Goal: Transaction & Acquisition: Book appointment/travel/reservation

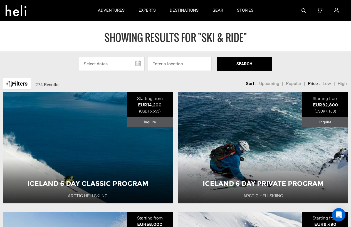
click at [127, 60] on input "text" at bounding box center [112, 64] width 66 height 14
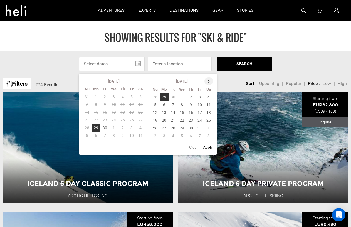
click at [210, 82] on th at bounding box center [209, 81] width 9 height 8
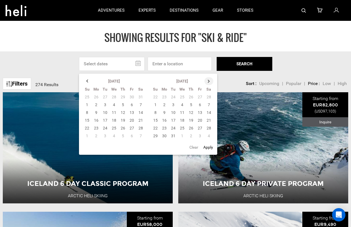
click at [210, 82] on th at bounding box center [209, 81] width 9 height 8
click at [183, 97] on td "1" at bounding box center [182, 97] width 9 height 8
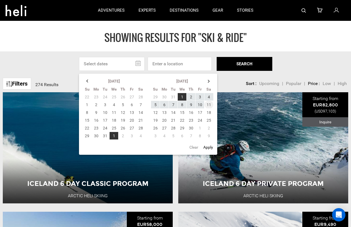
click at [211, 104] on td "11" at bounding box center [209, 105] width 9 height 8
click at [235, 66] on button "SEARCH" at bounding box center [245, 64] width 56 height 14
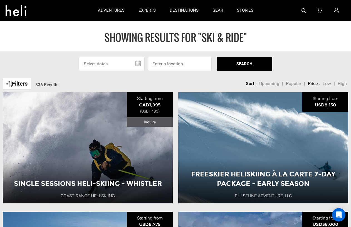
click at [126, 63] on input "text" at bounding box center [112, 64] width 66 height 14
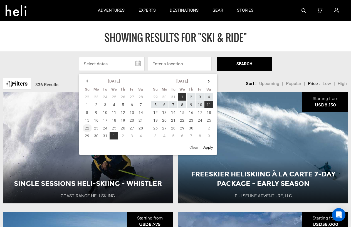
click at [87, 128] on td "22" at bounding box center [87, 128] width 9 height 8
click at [209, 104] on td "11" at bounding box center [209, 105] width 9 height 8
click at [241, 60] on button "SEARCH" at bounding box center [245, 64] width 56 height 14
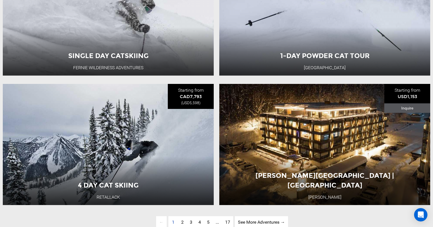
scroll to position [1327, 0]
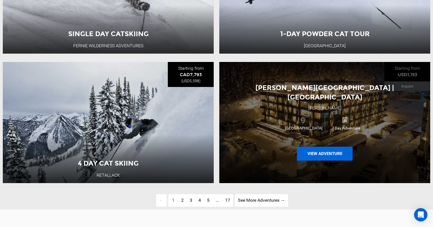
click at [319, 160] on button "View Adventure" at bounding box center [325, 154] width 56 height 14
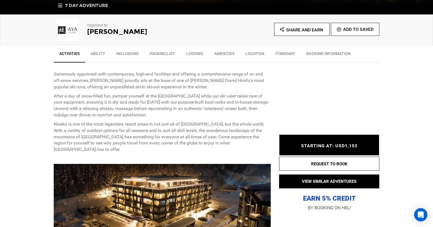
scroll to position [178, 0]
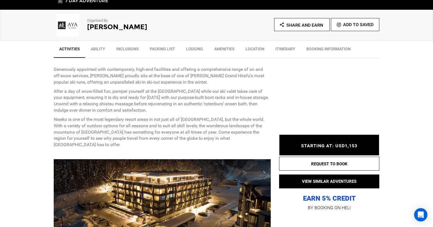
click at [98, 51] on link "Ability" at bounding box center [98, 50] width 26 height 14
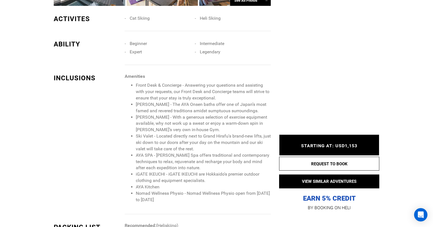
scroll to position [470, 0]
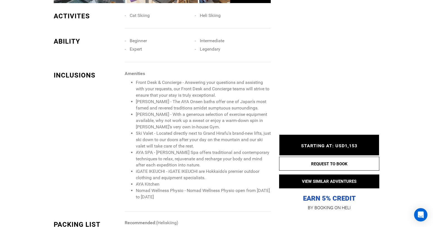
type input "Ski & Ride"
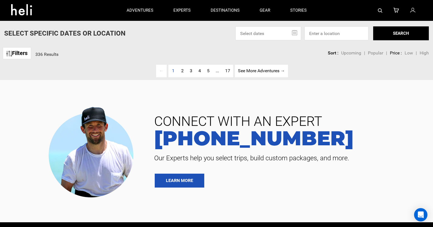
click at [16, 55] on link "Filters" at bounding box center [17, 53] width 28 height 12
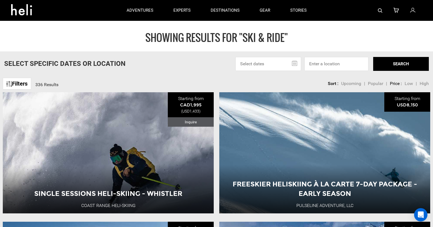
click at [22, 82] on link "Filters" at bounding box center [17, 84] width 28 height 12
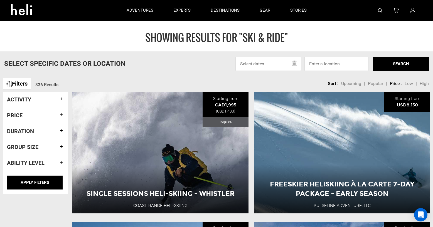
click at [41, 99] on h4 "Activity" at bounding box center [35, 100] width 57 height 6
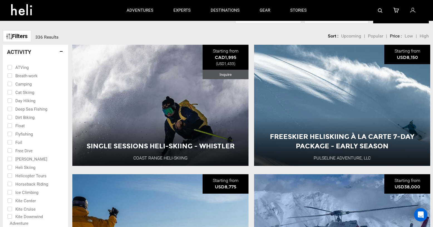
scroll to position [51, 0]
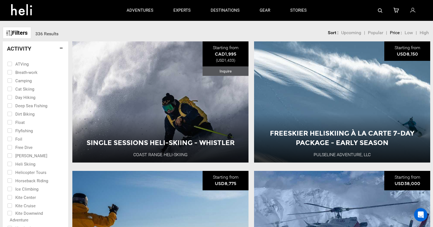
click at [10, 156] on input "checkbox" at bounding box center [31, 155] width 49 height 8
checkbox input "true"
click at [11, 165] on input "checkbox" at bounding box center [31, 164] width 49 height 8
checkbox input "true"
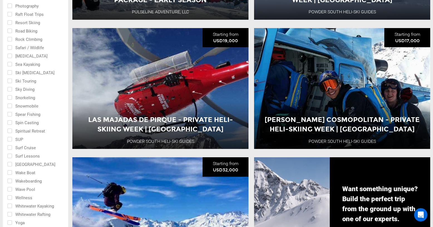
scroll to position [602, 0]
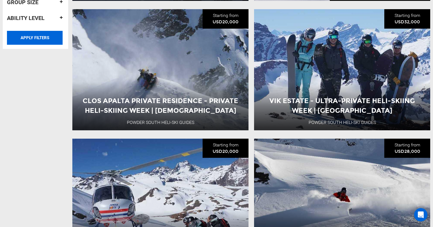
click at [22, 42] on input "APPLY FILTERS" at bounding box center [35, 38] width 56 height 14
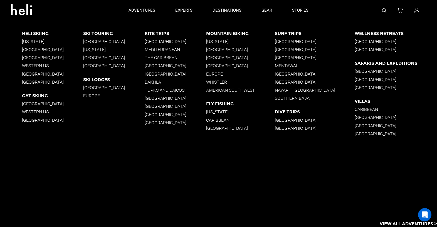
click at [35, 82] on p "[GEOGRAPHIC_DATA]" at bounding box center [53, 82] width 62 height 5
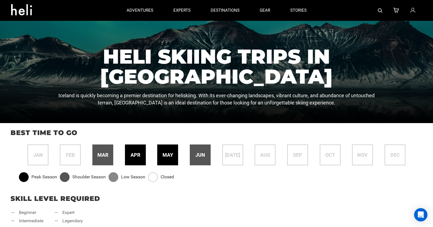
scroll to position [198, 0]
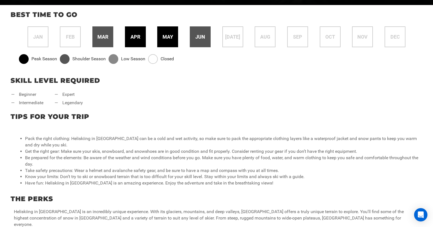
click at [131, 39] on span "apr" at bounding box center [136, 36] width 10 height 7
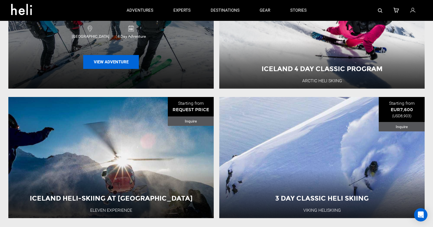
scroll to position [599, 0]
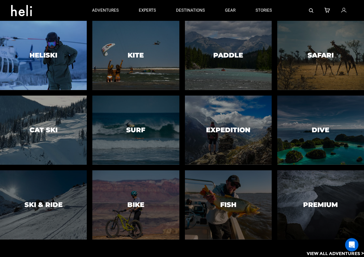
click at [46, 50] on div at bounding box center [43, 55] width 89 height 71
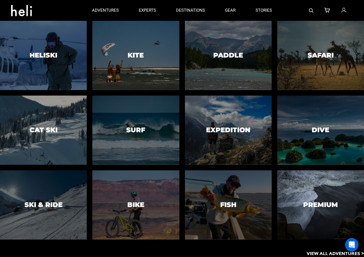
click at [311, 217] on div at bounding box center [321, 205] width 89 height 71
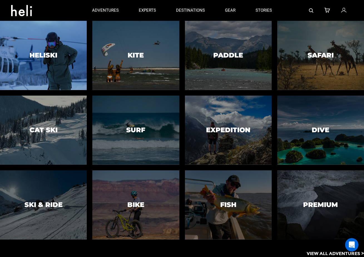
click at [67, 57] on div at bounding box center [43, 55] width 89 height 71
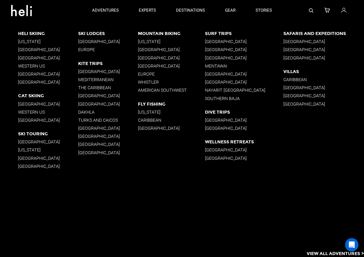
click at [28, 82] on p "[GEOGRAPHIC_DATA]" at bounding box center [48, 82] width 60 height 5
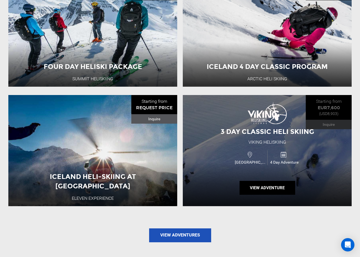
scroll to position [701, 0]
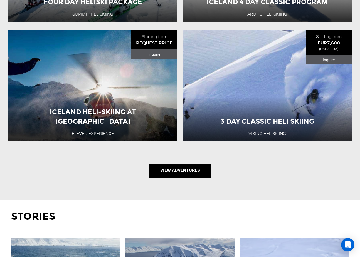
click at [198, 172] on link "View Adventures" at bounding box center [180, 171] width 62 height 14
type input "Ski & Ride"
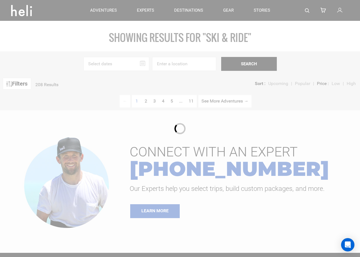
click at [255, 35] on div at bounding box center [180, 128] width 360 height 257
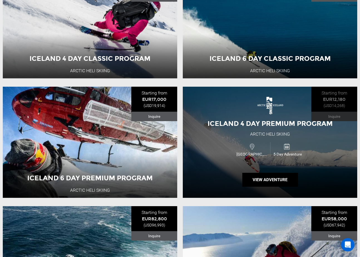
scroll to position [128, 0]
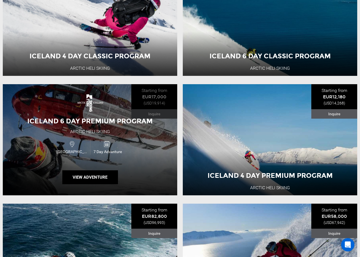
click at [105, 122] on span "Iceland 6 Day Premium Program" at bounding box center [90, 121] width 126 height 8
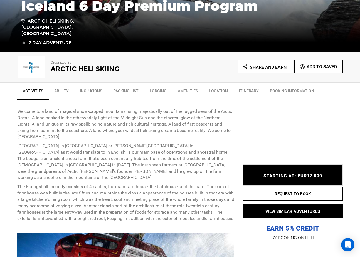
scroll to position [144, 0]
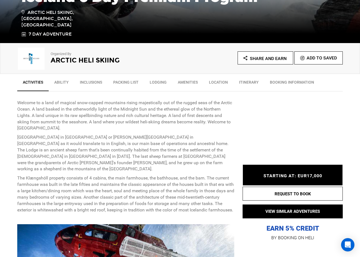
click at [69, 81] on link "Ability" at bounding box center [62, 84] width 26 height 14
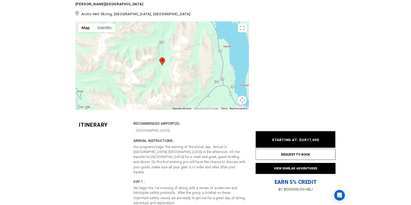
scroll to position [1303, 0]
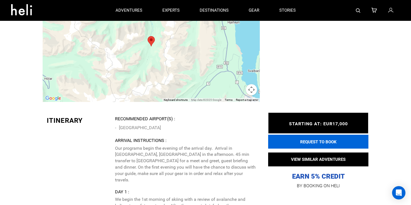
click at [332, 142] on button "REQUEST TO BOOK" at bounding box center [318, 142] width 100 height 14
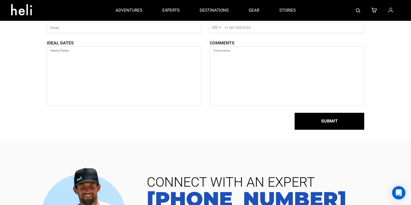
scroll to position [52, 0]
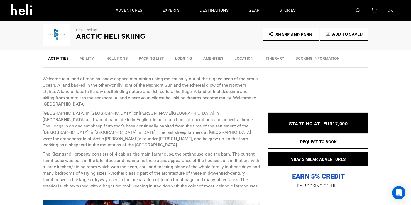
click at [85, 57] on link "Ability" at bounding box center [87, 60] width 26 height 14
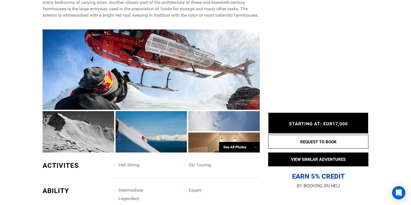
scroll to position [346, 0]
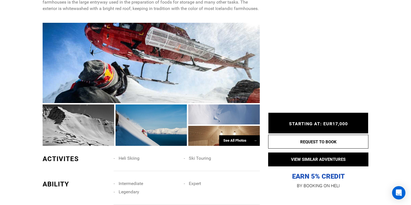
click at [227, 139] on div "See All Photos →" at bounding box center [239, 141] width 41 height 11
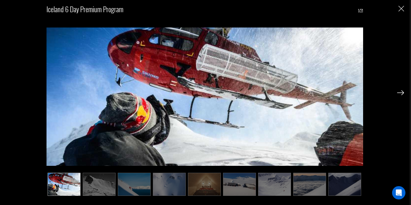
click at [91, 175] on img at bounding box center [99, 184] width 33 height 23
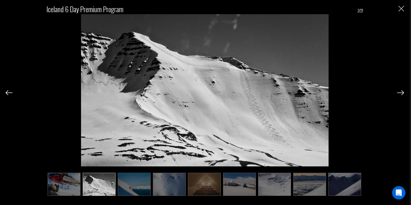
click at [136, 182] on img at bounding box center [134, 184] width 33 height 23
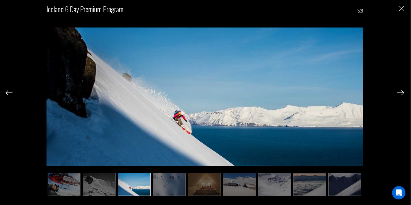
click at [179, 183] on img at bounding box center [169, 184] width 33 height 23
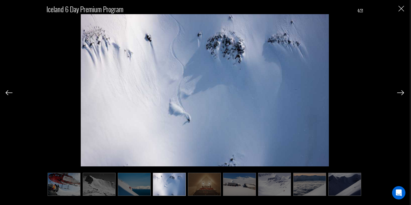
click at [213, 183] on img at bounding box center [204, 184] width 33 height 23
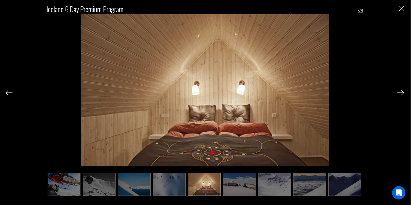
click at [242, 187] on img at bounding box center [239, 184] width 33 height 23
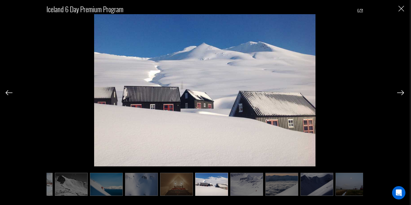
click at [267, 189] on img at bounding box center [281, 184] width 33 height 23
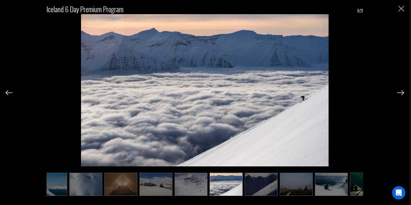
click at [274, 187] on img at bounding box center [261, 184] width 33 height 23
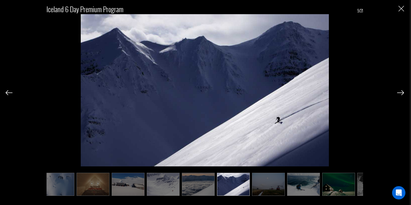
click at [283, 186] on img at bounding box center [268, 184] width 33 height 23
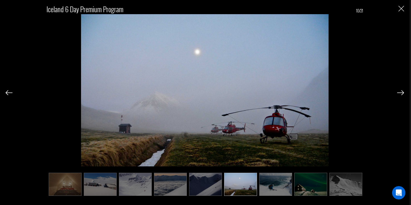
click at [291, 186] on img at bounding box center [275, 184] width 33 height 23
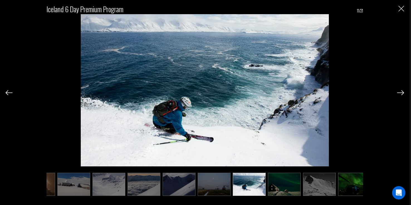
click at [299, 187] on img at bounding box center [284, 184] width 33 height 23
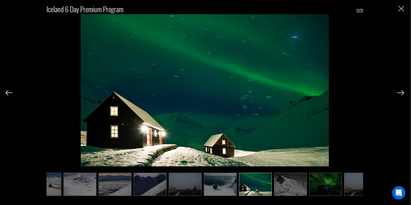
click at [299, 187] on img at bounding box center [290, 184] width 33 height 23
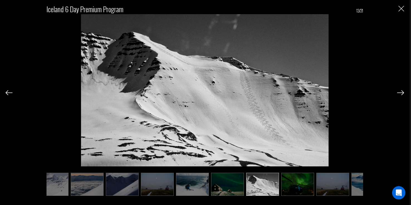
click at [309, 183] on img at bounding box center [297, 184] width 33 height 23
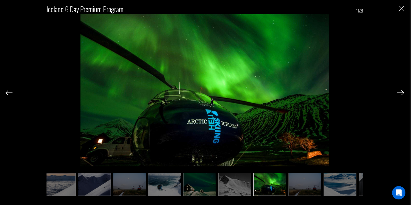
click at [306, 183] on img at bounding box center [304, 184] width 33 height 23
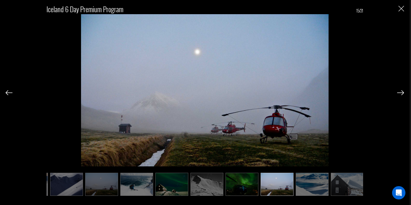
click at [309, 183] on img at bounding box center [312, 184] width 33 height 23
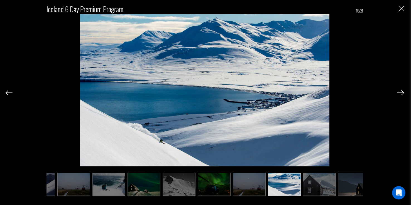
click at [310, 183] on img at bounding box center [319, 184] width 33 height 23
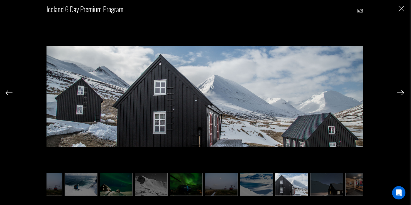
click at [322, 185] on img at bounding box center [326, 184] width 33 height 23
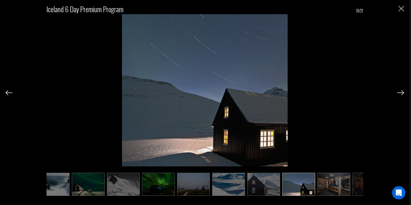
click at [322, 185] on img at bounding box center [333, 184] width 33 height 23
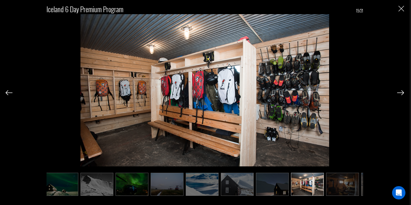
scroll to position [0, 389]
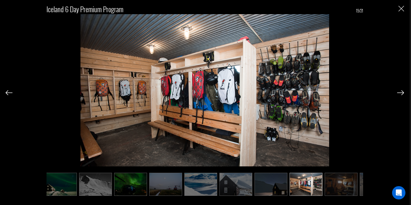
click at [333, 182] on img at bounding box center [341, 184] width 33 height 23
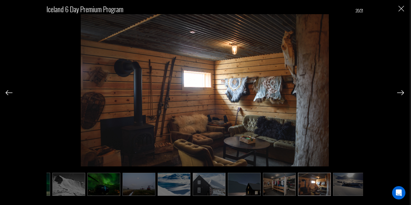
scroll to position [0, 417]
click at [343, 183] on img at bounding box center [348, 184] width 33 height 23
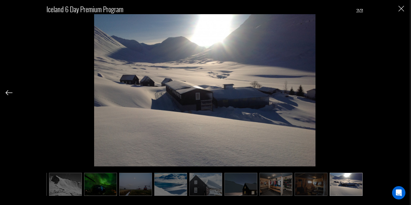
scroll to position [0, 420]
click at [360, 12] on div "Iceland 6 Day Premium Program 21/21" at bounding box center [205, 97] width 398 height 195
click at [360, 9] on img "Close" at bounding box center [401, 9] width 6 height 6
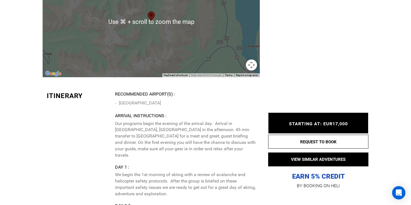
scroll to position [1328, 0]
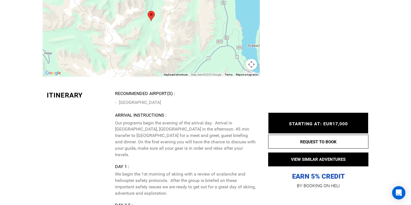
click at [235, 123] on p "Our programs begin the evening of the arrival day. Arrival in Akureyri, Iceland…" at bounding box center [185, 139] width 141 height 38
copy p "Akureyri"
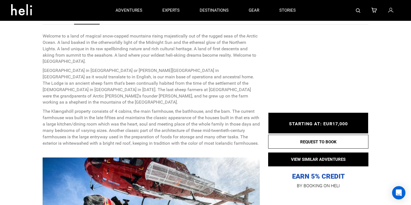
scroll to position [0, 0]
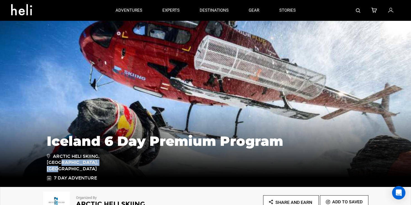
drag, startPoint x: 53, startPoint y: 163, endPoint x: 99, endPoint y: 163, distance: 45.7
click at [99, 163] on span "Arctic Heli Skiing, Dalvik, Iceland" at bounding box center [86, 163] width 79 height 20
copy span "Arctic Heli Skiing"
